Goal: Task Accomplishment & Management: Manage account settings

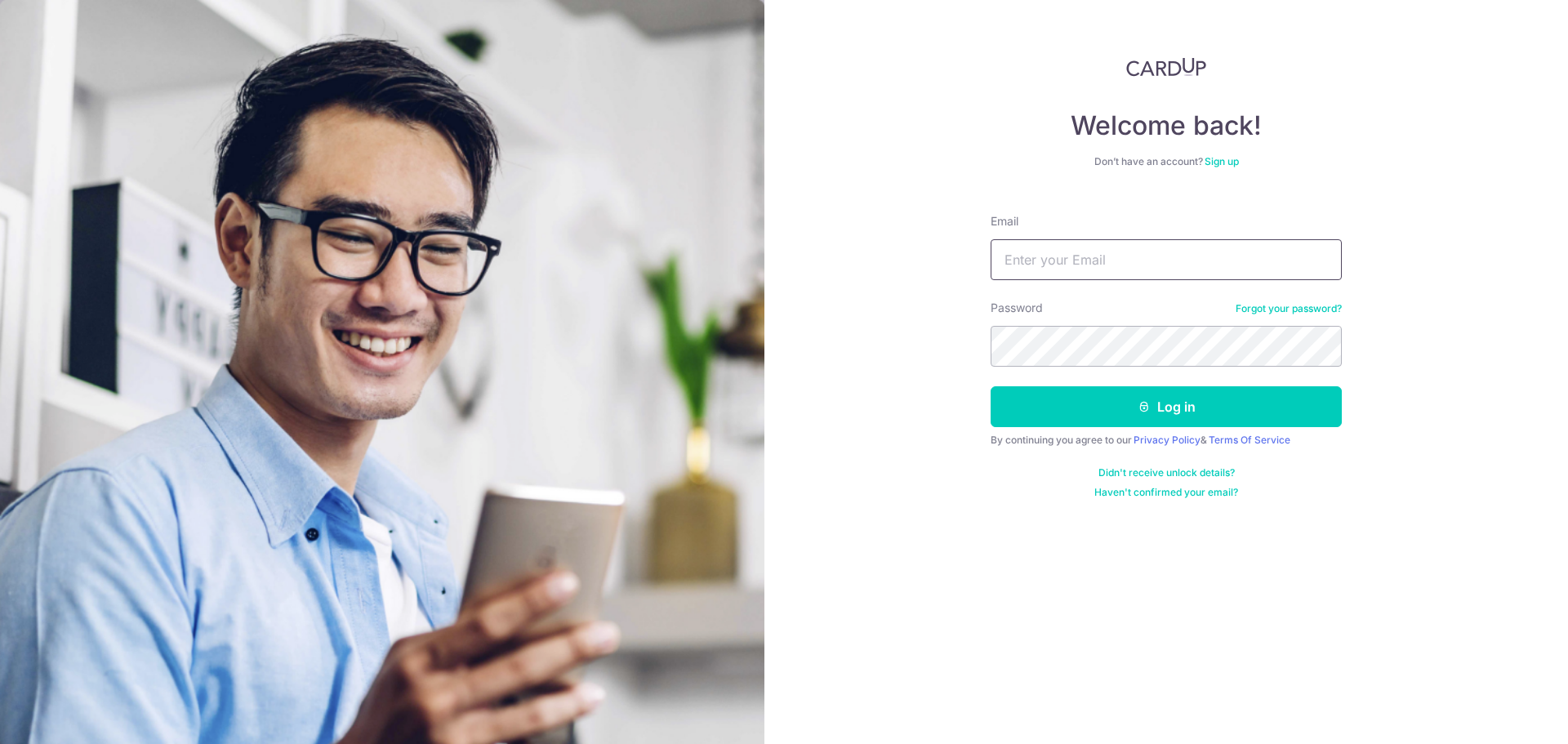
click at [1199, 250] on input "Email" at bounding box center [1166, 260] width 351 height 41
click at [1098, 276] on input "Email" at bounding box center [1166, 260] width 351 height 41
type input "[EMAIL_ADDRESS][DOMAIN_NAME]"
click at [991, 386] on button "Log in" at bounding box center [1166, 407] width 351 height 41
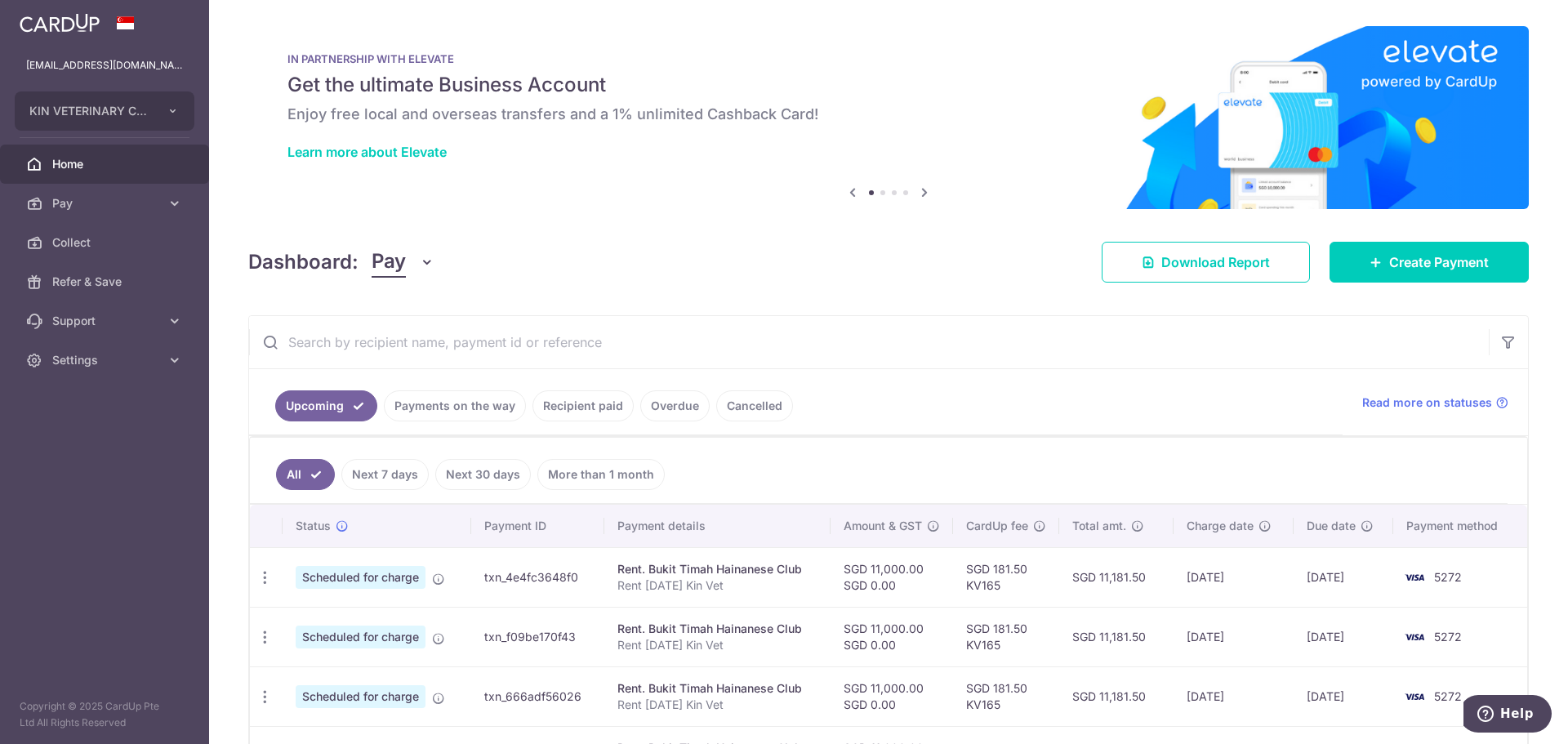
click at [610, 415] on link "Recipient paid" at bounding box center [583, 406] width 102 height 31
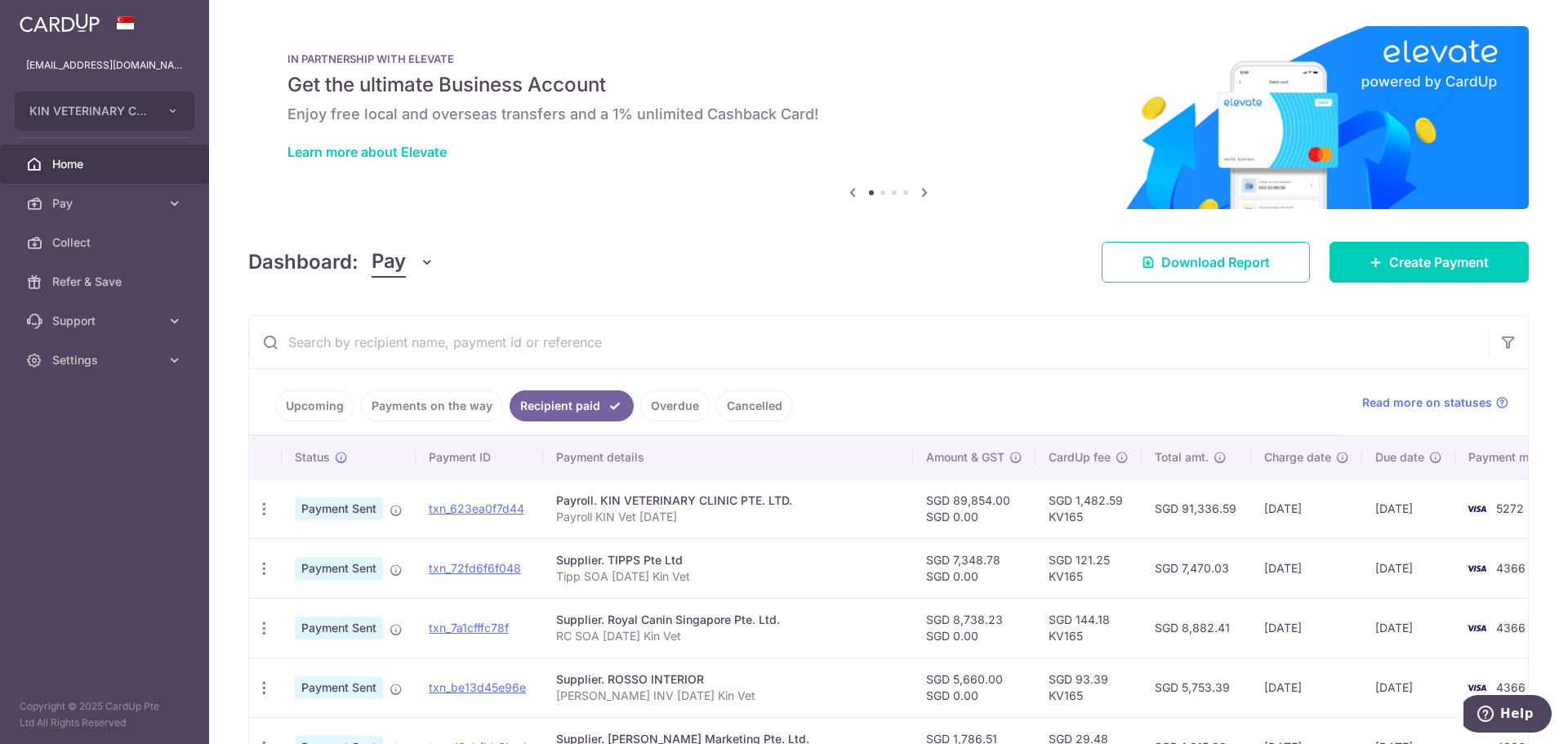
click at [642, 623] on div "Supplier. Royal Canin Singapore Pte. Ltd." at bounding box center [729, 619] width 344 height 17
drag, startPoint x: 488, startPoint y: 628, endPoint x: 934, endPoint y: 58, distance: 723.8
click at [488, 628] on link "txn_7a1cfffc78f" at bounding box center [469, 628] width 80 height 14
click at [263, 633] on icon "button" at bounding box center [264, 629] width 18 height 18
click at [293, 675] on link "PDF Receipt" at bounding box center [336, 673] width 170 height 39
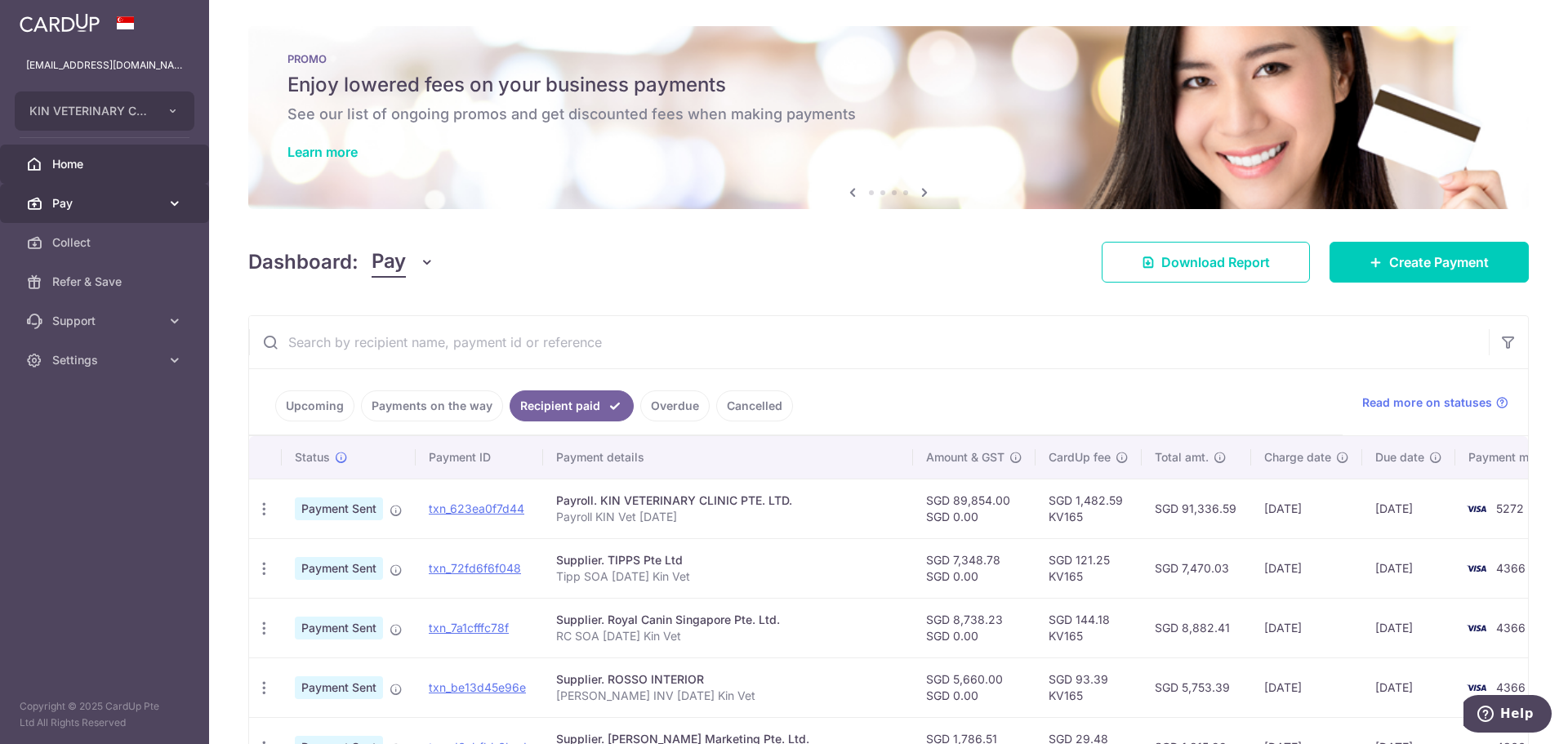
click at [76, 205] on span "Pay" at bounding box center [106, 203] width 108 height 17
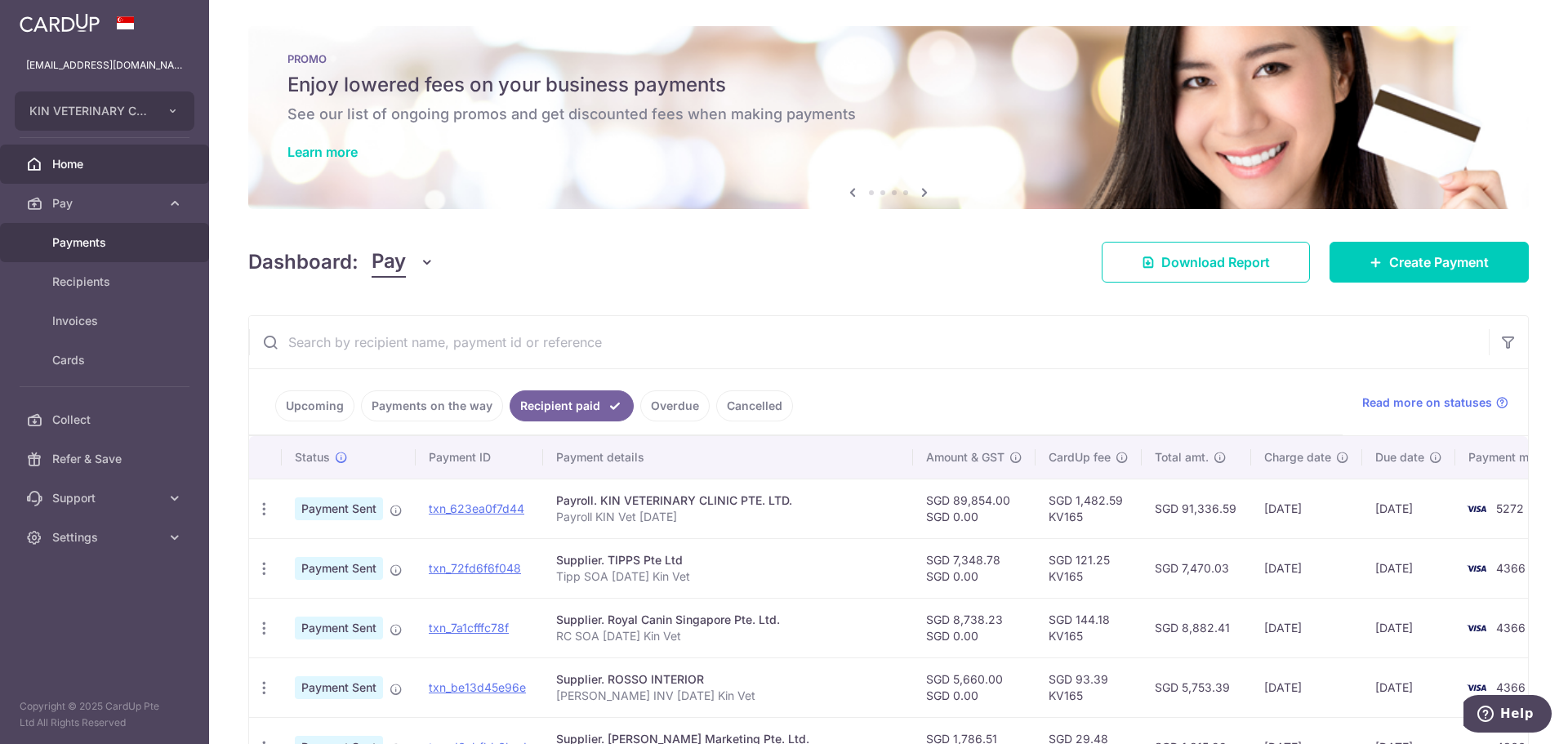
click at [69, 238] on span "Payments" at bounding box center [106, 242] width 108 height 17
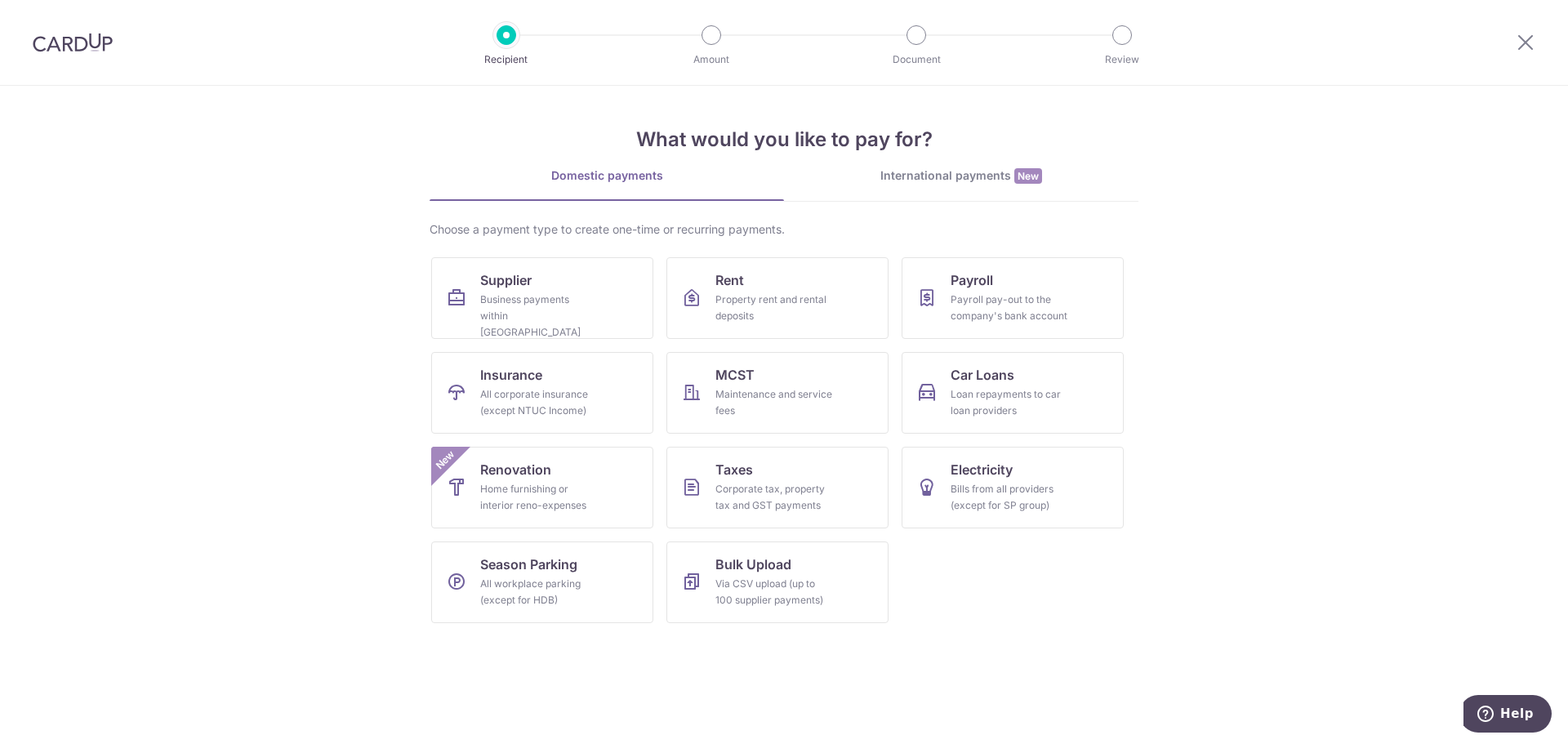
click at [1270, 326] on section "What would you like to pay for? Domestic payments International payments New Ch…" at bounding box center [784, 415] width 1568 height 658
